Goal: Find contact information: Find contact information

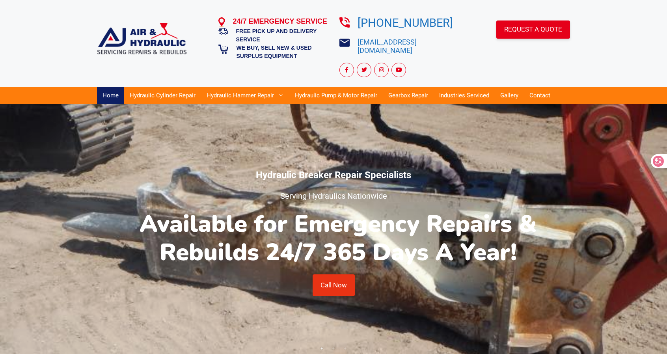
click at [662, 161] on icon at bounding box center [659, 161] width 8 height 8
select select "MouseHoldKeyPressHold"
select select "mini"
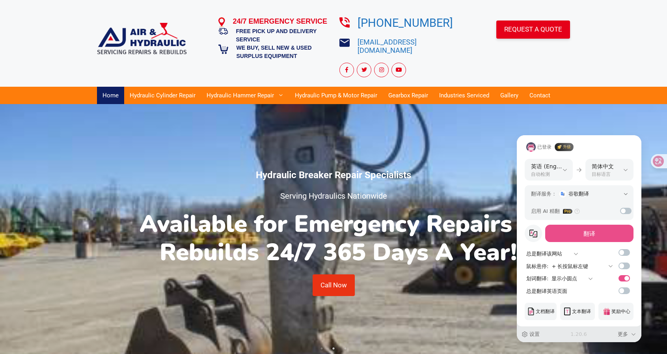
click at [543, 334] on div "设置 1.20.6 更多 📙 使用说明 🔤 临时切换默认译文模式为仅显示译文 💀 切换为翻译所有区域 💪 关闭侧边栏翻译 ⚡ 立即翻译到页面底部 📘 阅读本地…" at bounding box center [579, 335] width 125 height 16
click at [539, 333] on span "设置" at bounding box center [535, 334] width 10 height 8
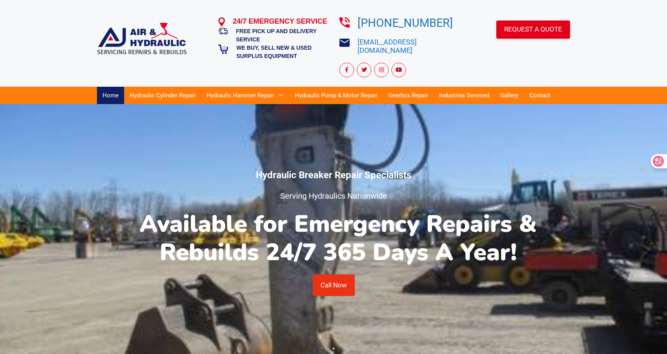
click at [653, 159] on div at bounding box center [661, 161] width 21 height 14
select select "MouseHoldKeyPressHold"
select select "mini"
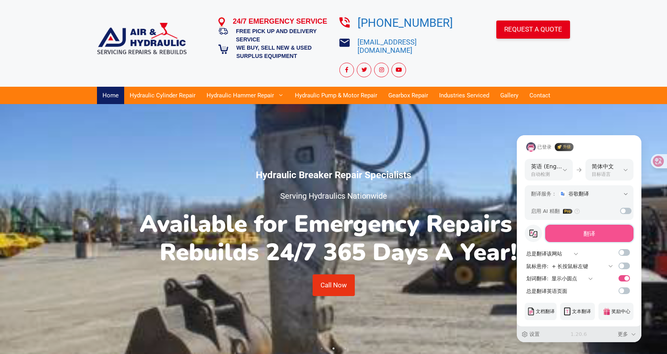
click at [601, 229] on button "翻译" at bounding box center [589, 233] width 88 height 17
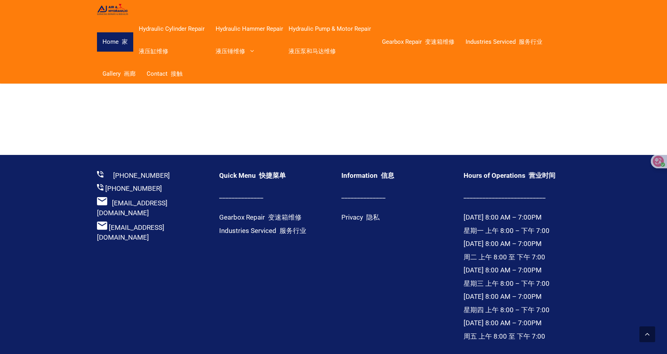
scroll to position [1854, 0]
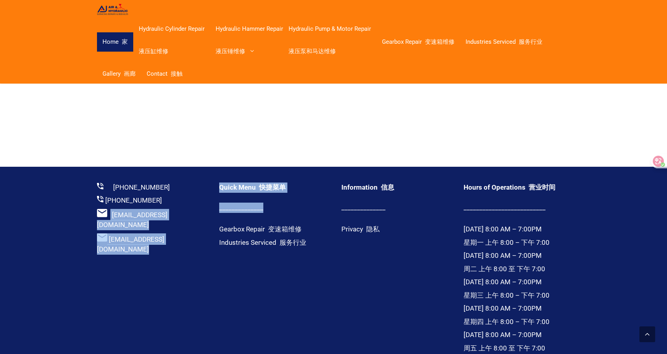
drag, startPoint x: 111, startPoint y: 205, endPoint x: 203, endPoint y: 205, distance: 92.3
click at [203, 205] on div "[PHONE_NUMBER] [PHONE_NUMBER] [EMAIL_ADDRESS][DOMAIN_NAME] [EMAIL_ADDRESS][DOMA…" at bounding box center [325, 293] width 489 height 221
click at [168, 211] on link "[EMAIL_ADDRESS][DOMAIN_NAME]" at bounding box center [132, 220] width 71 height 18
click at [277, 183] on font "快捷菜单" at bounding box center [272, 187] width 27 height 8
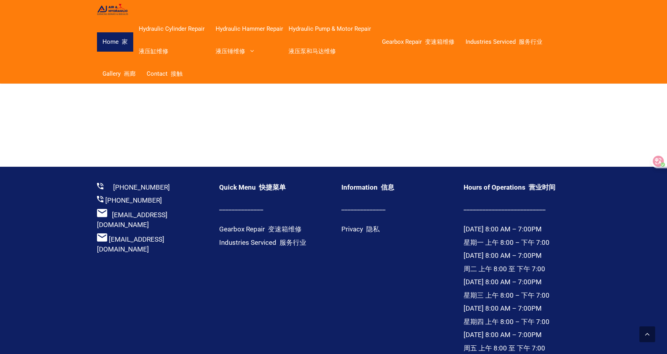
drag, startPoint x: 110, startPoint y: 205, endPoint x: 200, endPoint y: 203, distance: 90.3
click at [200, 209] on div "[EMAIL_ADDRESS][DOMAIN_NAME] [EMAIL_ADDRESS][DOMAIN_NAME]" at bounding box center [150, 233] width 106 height 49
copy div "[EMAIL_ADDRESS][DOMAIN_NAME]"
